Goal: Information Seeking & Learning: Learn about a topic

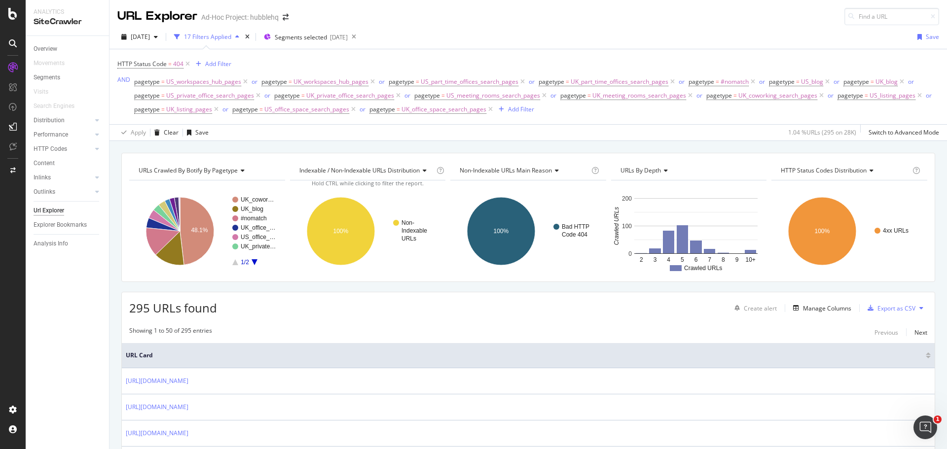
drag, startPoint x: 57, startPoint y: 48, endPoint x: 591, endPoint y: 141, distance: 542.1
click at [57, 48] on div "Overview" at bounding box center [46, 49] width 24 height 10
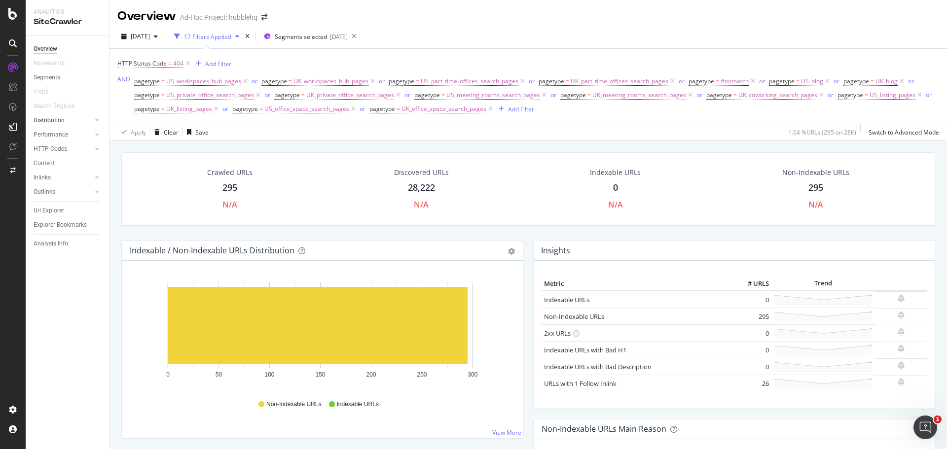
click at [85, 120] on div at bounding box center [87, 120] width 10 height 10
